Goal: Information Seeking & Learning: Learn about a topic

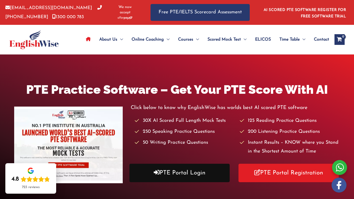
click at [170, 182] on link "PTE Portal Login" at bounding box center [179, 173] width 100 height 18
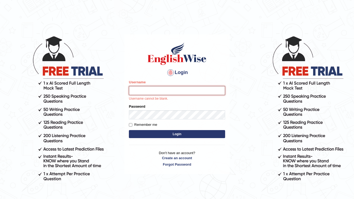
click at [157, 91] on input "Username" at bounding box center [177, 90] width 96 height 9
type input "Munachhetri_parramatta"
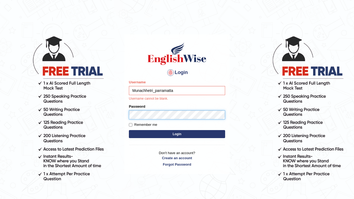
click at [177, 134] on button "Login" at bounding box center [177, 134] width 96 height 8
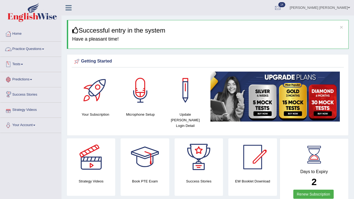
click at [47, 48] on link "Practice Questions" at bounding box center [30, 48] width 61 height 13
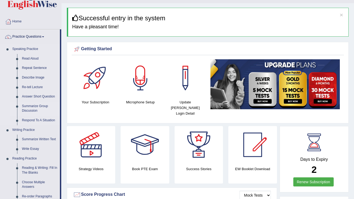
scroll to position [17, 0]
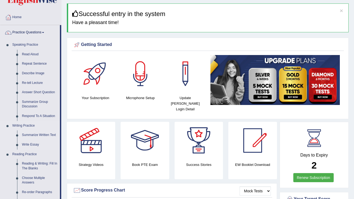
click at [41, 134] on link "Summarize Written Text" at bounding box center [39, 135] width 40 height 10
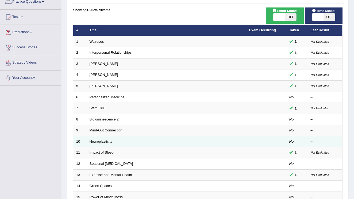
scroll to position [48, 0]
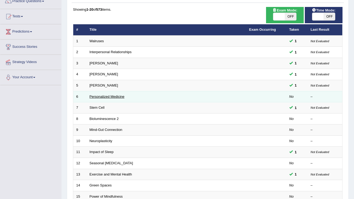
click at [115, 95] on link "Personalized Medicine" at bounding box center [106, 97] width 35 height 4
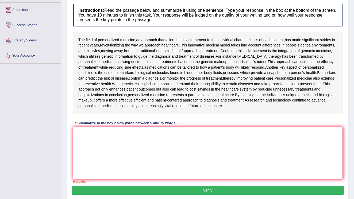
scroll to position [68, 0]
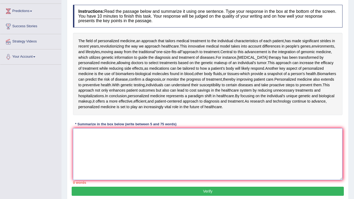
click at [115, 149] on textarea at bounding box center [207, 154] width 269 height 52
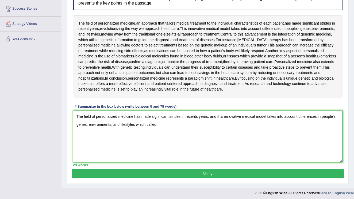
scroll to position [86, 0]
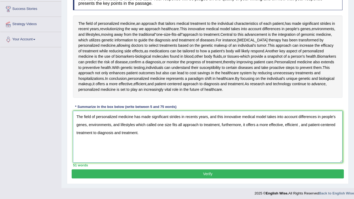
click at [222, 123] on textarea "The field of personalized medicine has made significant strides in recents year…" at bounding box center [207, 137] width 269 height 52
click at [244, 123] on textarea "The field of personalized medicine has made significant strides in recents year…" at bounding box center [207, 137] width 269 height 52
click at [293, 123] on textarea "The field of personalized medicine has made significant strides in recents year…" at bounding box center [207, 137] width 269 height 52
click at [297, 123] on textarea "The field of personalized medicine has made significant strides in recents year…" at bounding box center [207, 137] width 269 height 52
click at [99, 130] on textarea "The field of personalized medicine has made significant strides in recents year…" at bounding box center [207, 137] width 269 height 52
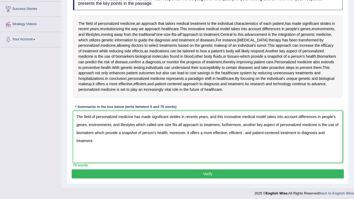
click at [196, 131] on textarea "The field of personalized medicine has made significant strides in recents year…" at bounding box center [207, 137] width 269 height 52
type textarea "The field of personalized medicine has made significant strides in recents year…"
click at [152, 173] on button "Verify" at bounding box center [208, 173] width 272 height 9
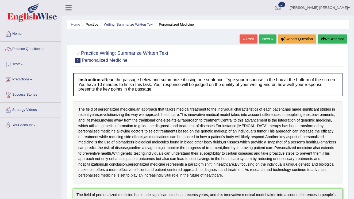
scroll to position [0, 0]
click at [268, 39] on link "Next »" at bounding box center [268, 38] width 18 height 9
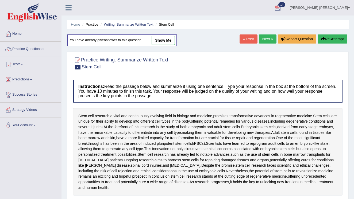
click at [169, 40] on link "show me" at bounding box center [162, 40] width 23 height 9
type textarea "Stem cell research, a vital and continuously evolving field in biology and medi…"
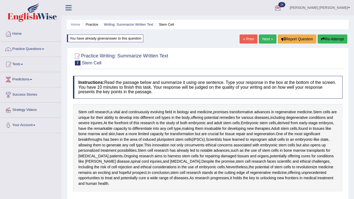
click at [260, 39] on link "Next »" at bounding box center [268, 38] width 18 height 9
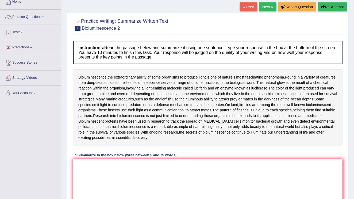
scroll to position [34, 0]
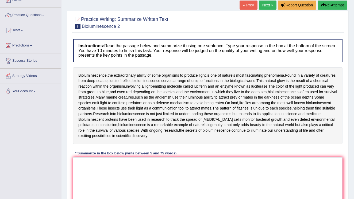
click at [124, 173] on textarea at bounding box center [207, 183] width 269 height 52
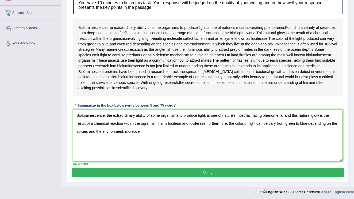
scroll to position [81, 0]
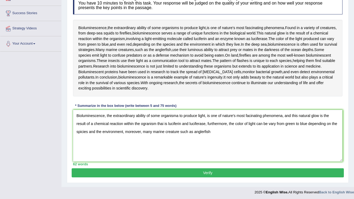
click at [187, 129] on textarea "Bioluminescence, the extraordinary ability of some organisma to produce light, …" at bounding box center [207, 136] width 269 height 52
click at [253, 130] on textarea "Bioluminescence, the extraordinary ability of some organisma to produce light, …" at bounding box center [207, 136] width 269 height 52
click at [159, 130] on textarea "Bioluminescence, the extraordinary ability of some organisma to produce light, …" at bounding box center [207, 136] width 269 height 52
click at [225, 133] on textarea "Bioluminescence, the extraordinary ability of some organisma to produce light, …" at bounding box center [207, 136] width 269 height 52
click at [286, 130] on textarea "Bioluminescence, the extraordinary ability of some organisma to produce light, …" at bounding box center [207, 136] width 269 height 52
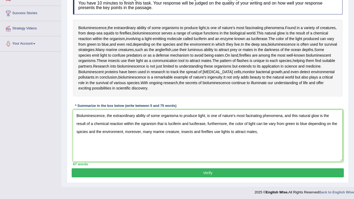
click at [280, 130] on textarea "Bioluminescence, the extraordinary ability of some organisma to produce light, …" at bounding box center [207, 136] width 269 height 52
type textarea "Bioluminescence, the extraordinary ability of some organisma to produce light, …"
click at [208, 170] on button "Verify" at bounding box center [208, 172] width 272 height 9
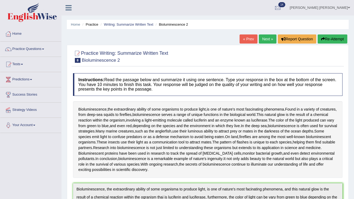
scroll to position [0, 0]
click at [262, 42] on link "Next »" at bounding box center [268, 38] width 18 height 9
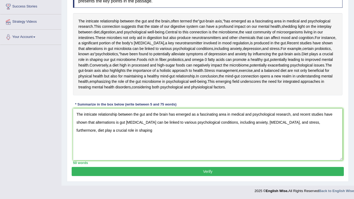
scroll to position [134, 0]
click at [299, 123] on textarea "The intricate relationship between the gut and the brain has emerged as a fasci…" at bounding box center [207, 134] width 269 height 52
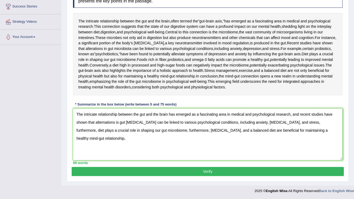
click at [171, 131] on textarea "The intricate relationship between the gut and the brain has emerged as a fasci…" at bounding box center [207, 134] width 269 height 52
type textarea "The intricate relationship between the gut and the brain has emerged as a fasci…"
click at [187, 173] on button "Verify" at bounding box center [208, 171] width 272 height 9
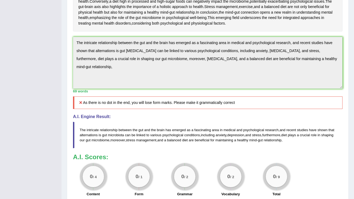
scroll to position [151, 0]
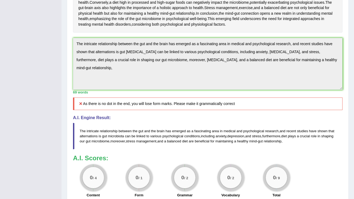
click at [97, 90] on textarea "The intricate relationship between the gut and the brain has emerged as a fasci…" at bounding box center [207, 64] width 269 height 52
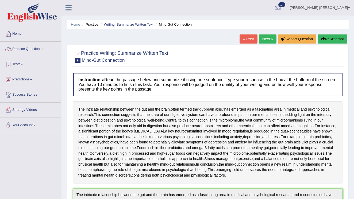
scroll to position [0, 0]
click at [264, 39] on link "Next »" at bounding box center [268, 38] width 18 height 9
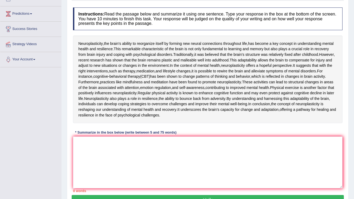
scroll to position [70, 0]
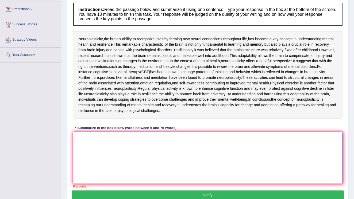
click at [110, 184] on textarea at bounding box center [207, 158] width 269 height 52
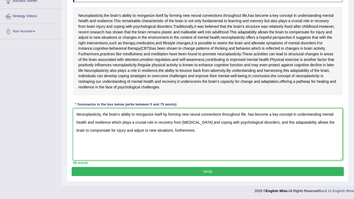
scroll to position [119, 0]
click at [238, 152] on textarea "Neuroplasticity, the brain's ability to reorganize itself by forming new neural…" at bounding box center [207, 134] width 269 height 52
click at [284, 151] on textarea "Neuroplasticity, the brain's ability to reorganize itself by forming new neural…" at bounding box center [207, 134] width 269 height 52
click at [188, 152] on textarea "Neuroplasticity, the brain's ability to reorganize itself by forming new neural…" at bounding box center [207, 134] width 269 height 52
click at [315, 152] on textarea "Neuroplasticity, the brain's ability to reorganize itself by forming new neural…" at bounding box center [207, 134] width 269 height 52
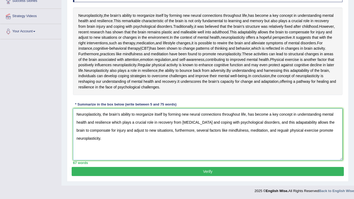
scroll to position [139, 0]
type textarea "Neuroplasticity, the brain's ability to reorganize itself by forming new neural…"
click at [197, 173] on button "Verify" at bounding box center [208, 171] width 272 height 9
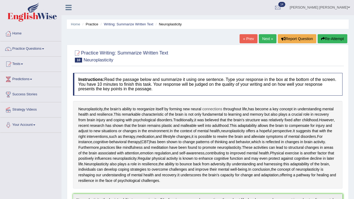
scroll to position [0, 0]
click at [259, 40] on link "Next »" at bounding box center [268, 38] width 18 height 9
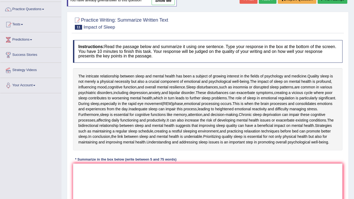
scroll to position [57, 0]
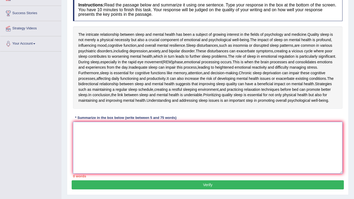
click at [120, 140] on textarea at bounding box center [207, 148] width 269 height 52
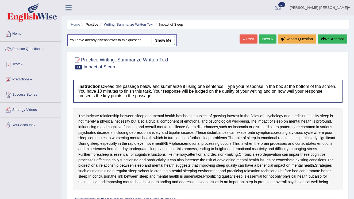
scroll to position [0, 0]
click at [165, 38] on link "show me" at bounding box center [162, 40] width 23 height 9
type textarea "The intrricate relationship between sleep and mental health has been a subject …"
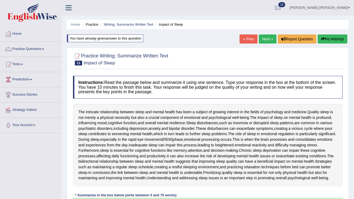
click at [260, 40] on link "Next »" at bounding box center [268, 38] width 18 height 9
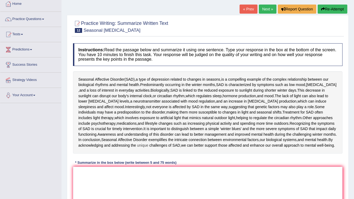
scroll to position [31, 0]
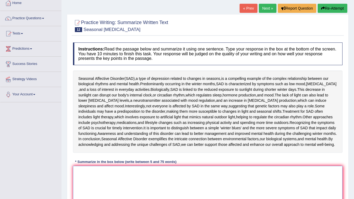
click at [96, 175] on textarea at bounding box center [207, 192] width 269 height 52
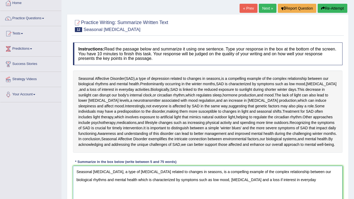
click at [252, 183] on textarea "Seasonal Affective Disorder, a type of depression related to changes in seasons…" at bounding box center [207, 192] width 269 height 52
click at [296, 186] on textarea "Seasonal Affective Disorder, a type of depression related to changes in seasons…" at bounding box center [207, 192] width 269 height 52
click at [132, 183] on textarea "Seasonal Affective Disorder, a type of depression related to changes in seasons…" at bounding box center [207, 192] width 269 height 52
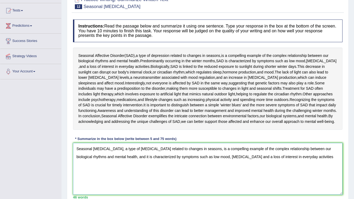
scroll to position [55, 0]
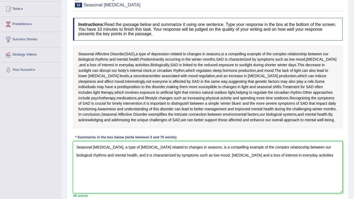
click at [306, 158] on textarea "Seasonal Affective Disorder, a type of depression related to changes in seasons…" at bounding box center [207, 167] width 269 height 52
click at [129, 166] on textarea "Seasonal Affective Disorder, a type of depression related to changes in seasons…" at bounding box center [207, 167] width 269 height 52
click at [146, 166] on textarea "Seasonal Affective Disorder, a type of depression related to changes in seasons…" at bounding box center [207, 167] width 269 height 52
click at [192, 169] on textarea "Seasonal Affective Disorder, a type of depression related to changes in seasons…" at bounding box center [207, 167] width 269 height 52
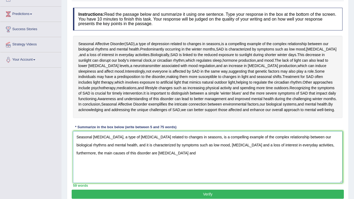
scroll to position [66, 0]
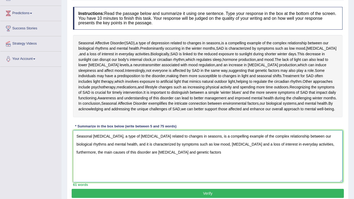
click at [84, 156] on textarea "Seasonal Affective Disorder, a type of depression related to changes in seasons…" at bounding box center [207, 156] width 269 height 52
click at [103, 155] on textarea "Seasonal Affective Disorder, a type of depression related to changes in seasons…" at bounding box center [207, 156] width 269 height 52
click at [157, 157] on textarea "Seasonal Affective Disorder, a type of depression related to changes in seasons…" at bounding box center [207, 156] width 269 height 52
click at [122, 139] on textarea "Seasonal Affective Disorder, a type of depression related to changes in seasons…" at bounding box center [207, 156] width 269 height 52
click at [215, 157] on textarea "Seasonal Affective Disorder (SAD), a type of depression related to changes in s…" at bounding box center [207, 156] width 269 height 52
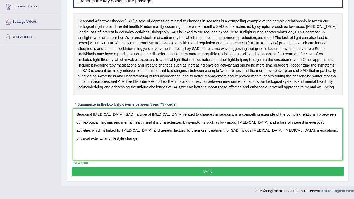
scroll to position [91, 0]
type textarea "Seasonal Affective Disorder (SAD), a type of depression related to changes in s…"
click at [212, 173] on button "Verify" at bounding box center [208, 171] width 272 height 9
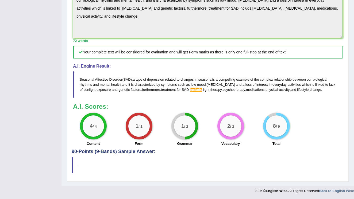
scroll to position [205, 0]
click at [192, 92] on blockquote "Seasonal Affective Disorder ( SAD ), a type of depression related to changes in…" at bounding box center [207, 84] width 269 height 26
click at [194, 89] on span "includs" at bounding box center [196, 90] width 12 height 4
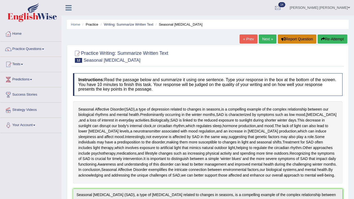
scroll to position [0, 0]
click at [264, 40] on link "Next »" at bounding box center [268, 38] width 18 height 9
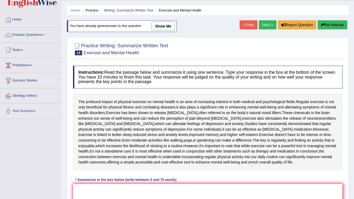
scroll to position [19, 0]
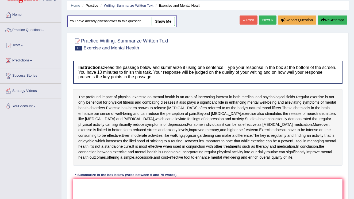
click at [157, 22] on link "show me" at bounding box center [162, 21] width 23 height 9
type textarea "The profound impact of physical exercise on mental health is an area of increas…"
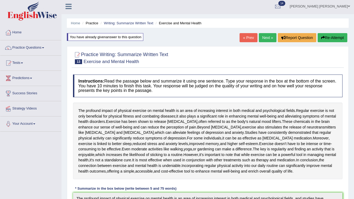
scroll to position [0, 0]
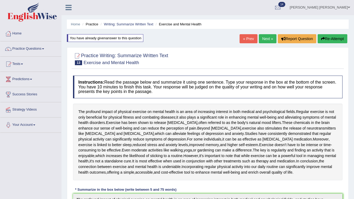
click at [262, 39] on link "Next »" at bounding box center [268, 38] width 18 height 9
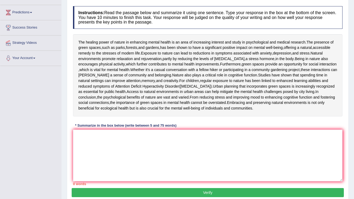
scroll to position [68, 0]
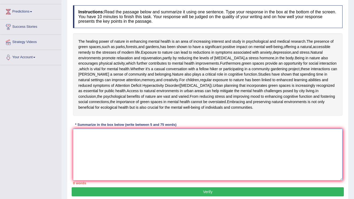
click at [95, 181] on textarea at bounding box center [207, 155] width 269 height 52
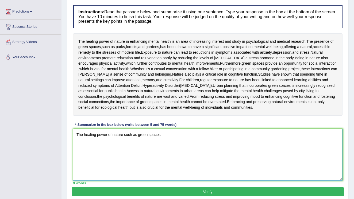
click at [139, 175] on textarea "The healing power of nature such as green spaces" at bounding box center [207, 155] width 269 height 52
click at [183, 178] on textarea "The healing power of nature such as presence green spaces" at bounding box center [207, 155] width 269 height 52
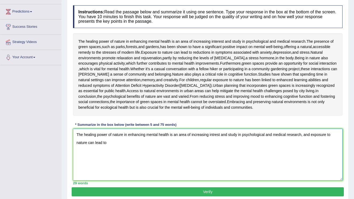
click at [88, 181] on textarea "The healing power of nature in enhancing mental health is an area of increasing…" at bounding box center [207, 155] width 269 height 52
click at [175, 181] on textarea "The healing power of nature in enhancing mental health is an area of increasing…" at bounding box center [207, 155] width 269 height 52
click at [201, 181] on textarea "The healing power of nature in enhancing mental health is an area of increasing…" at bounding box center [207, 155] width 269 height 52
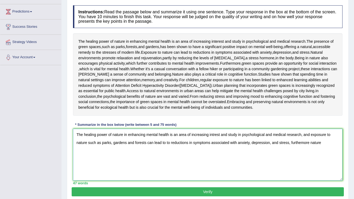
click at [311, 181] on textarea "The healing power of nature in enhancing mental health is an area of increasing…" at bounding box center [207, 155] width 269 height 52
click at [327, 181] on textarea "The healing power of nature in enhancing mental health is an area of increasing…" at bounding box center [207, 155] width 269 height 52
click at [88, 181] on textarea "The healing power of nature in enhancing mental health is an area of increasing…" at bounding box center [207, 155] width 269 height 52
click at [315, 181] on textarea "The healing power of nature in enhancing mental health is an area of increasing…" at bounding box center [207, 155] width 269 height 52
click at [135, 181] on textarea "The healing power of nature in enhancing mental health is an area of increasing…" at bounding box center [207, 155] width 269 height 52
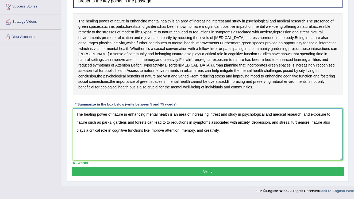
scroll to position [128, 0]
type textarea "The healing power of nature in enhancing mental health is an area of increasing…"
click at [174, 169] on button "Verify" at bounding box center [208, 171] width 272 height 9
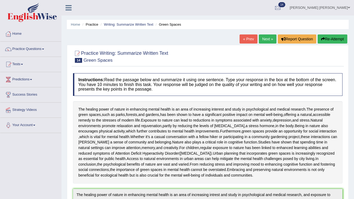
scroll to position [0, 0]
